Goal: Task Accomplishment & Management: Manage account settings

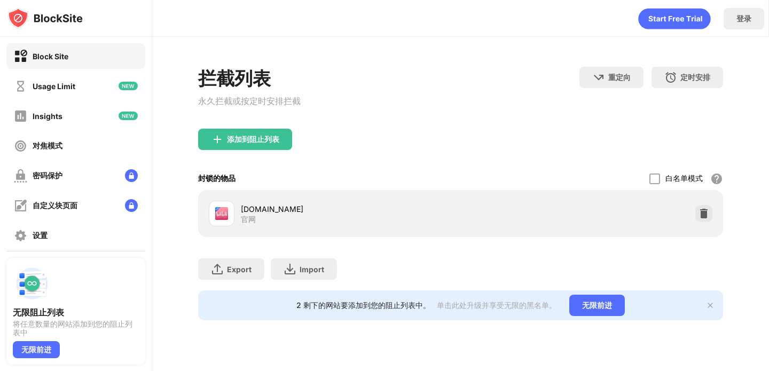
click at [365, 115] on div "拦截列表 永久拦截或按定时安排拦截 重定向 单击设置重定向网站 定时安排 选择阻止列表将处于活动状态的日期和时间范围。（仅适用于网站项目）" at bounding box center [460, 98] width 525 height 62
click at [228, 145] on div "添加到阻止列表" at bounding box center [245, 139] width 94 height 21
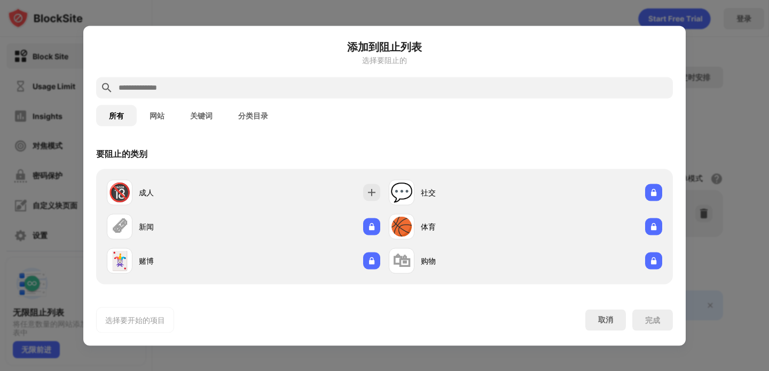
click at [188, 87] on input "text" at bounding box center [393, 87] width 551 height 13
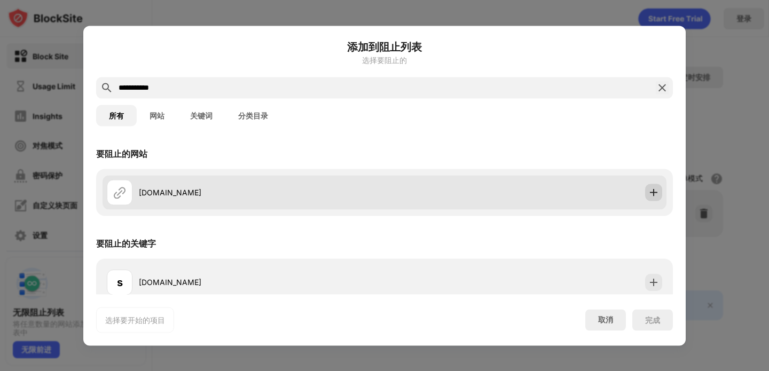
type input "**********"
click at [649, 192] on img at bounding box center [654, 192] width 11 height 11
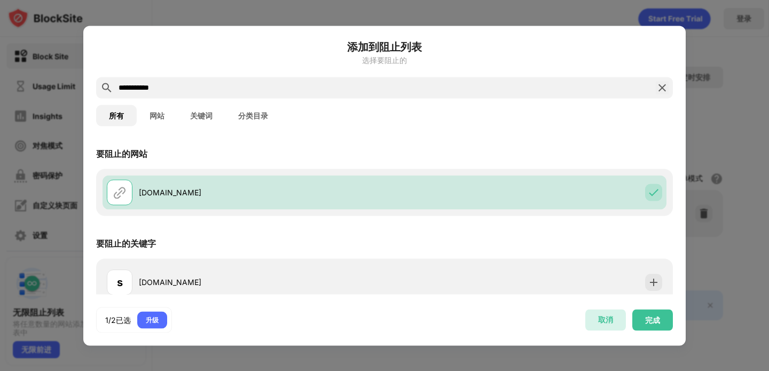
click at [607, 315] on div "取消" at bounding box center [605, 320] width 15 height 10
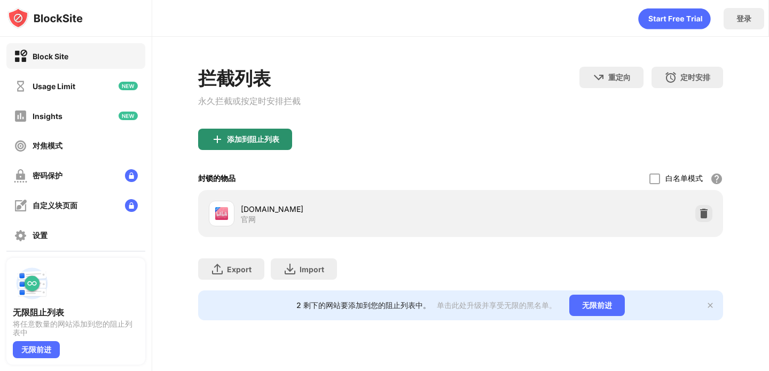
click at [279, 144] on div "添加到阻止列表" at bounding box center [253, 139] width 52 height 9
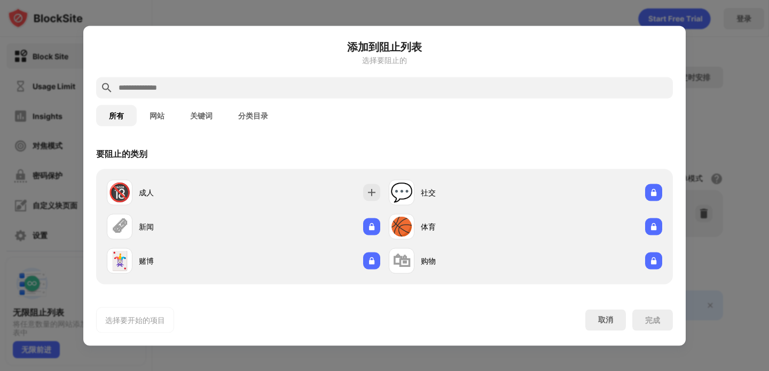
click at [218, 116] on button "关键词" at bounding box center [201, 115] width 48 height 21
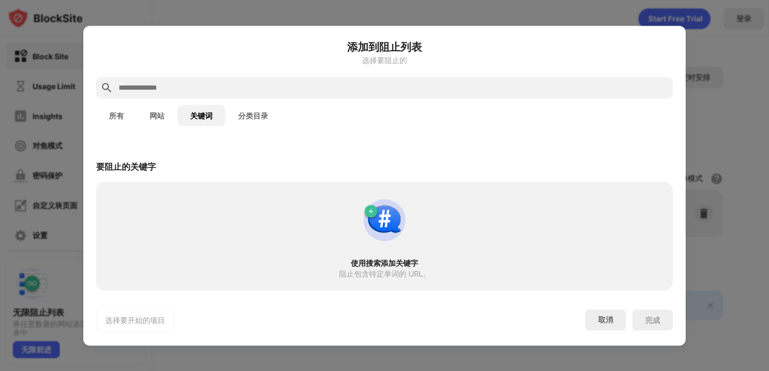
click at [204, 81] on input "text" at bounding box center [393, 87] width 551 height 13
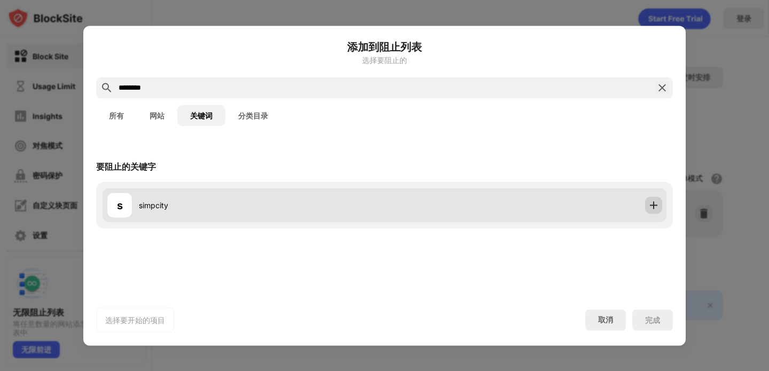
type input "********"
click at [660, 197] on div "s simpcity" at bounding box center [385, 205] width 564 height 34
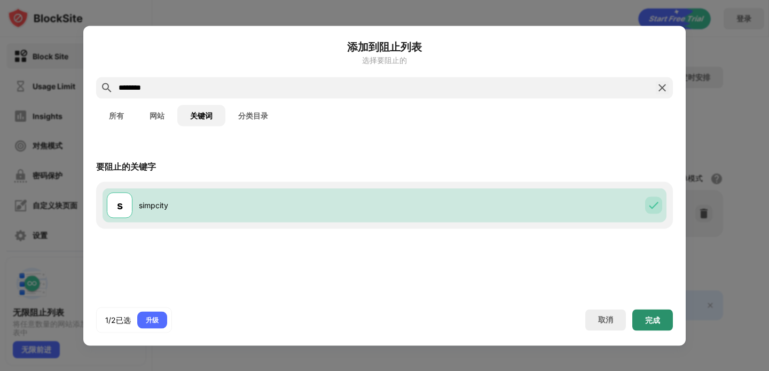
click at [666, 314] on div "完成" at bounding box center [653, 319] width 41 height 21
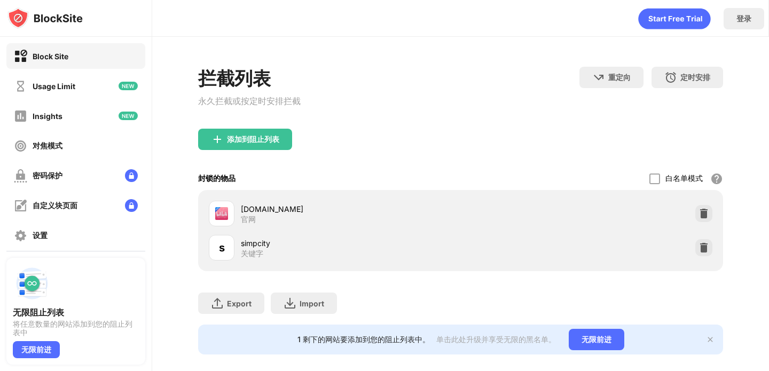
click at [277, 143] on div "添加到阻止列表" at bounding box center [253, 139] width 52 height 9
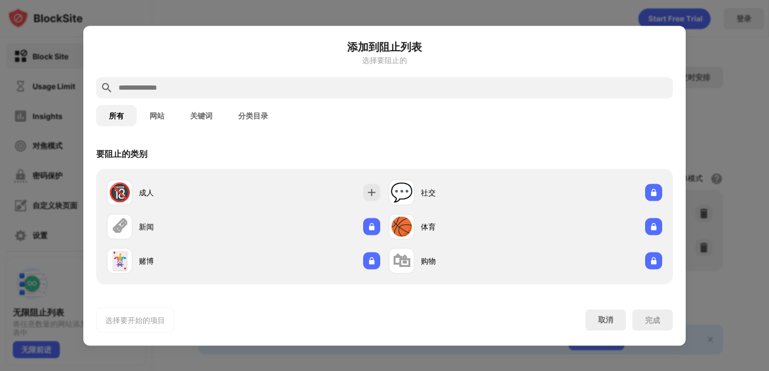
click at [202, 114] on button "关键词" at bounding box center [201, 115] width 48 height 21
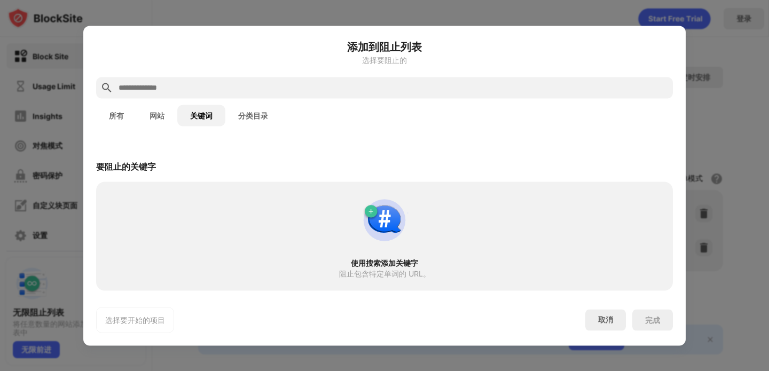
click at [204, 77] on div at bounding box center [384, 87] width 577 height 21
click at [197, 85] on input "text" at bounding box center [393, 87] width 551 height 13
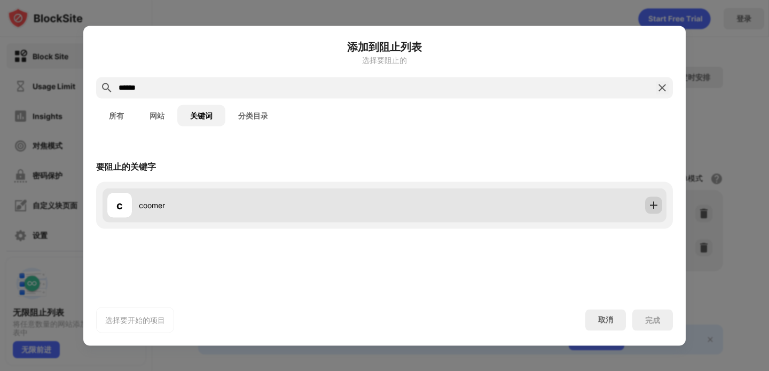
type input "******"
click at [651, 202] on img at bounding box center [654, 205] width 11 height 11
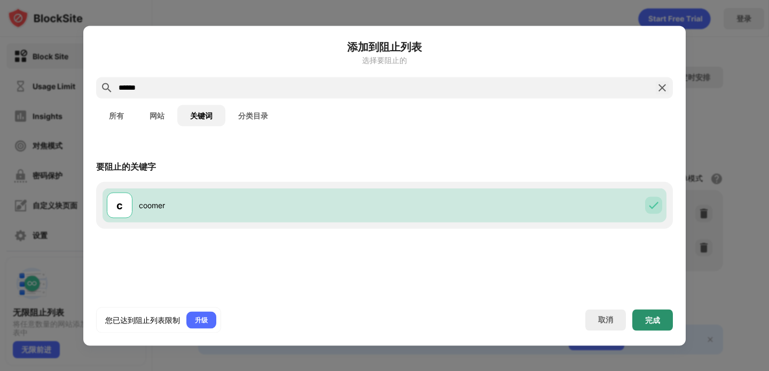
click at [653, 321] on div "完成" at bounding box center [652, 320] width 15 height 9
